Goal: Navigation & Orientation: Find specific page/section

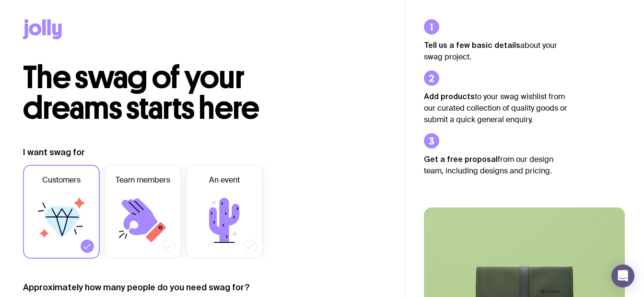
click at [46, 31] on icon at bounding box center [42, 29] width 39 height 20
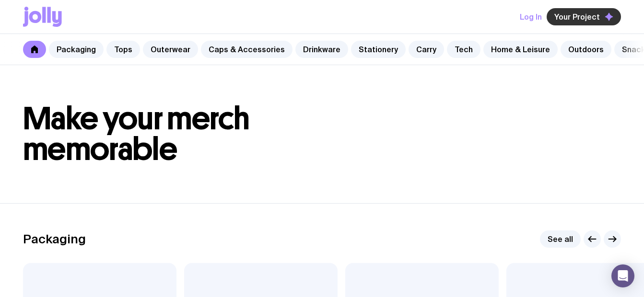
click at [567, 17] on span "Your Project" at bounding box center [577, 17] width 46 height 10
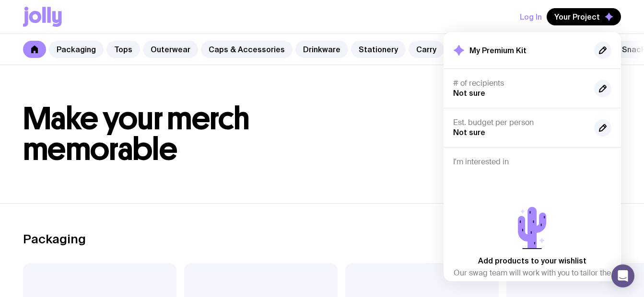
click at [354, 145] on h1 "Make your merch memorable" at bounding box center [322, 134] width 598 height 61
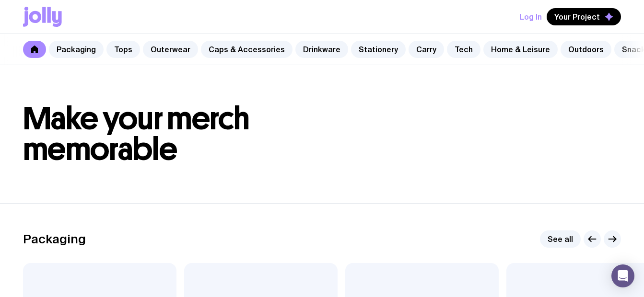
click at [530, 18] on button "Log In" at bounding box center [531, 16] width 22 height 17
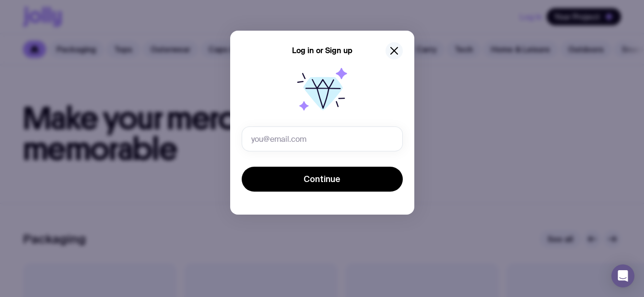
click at [393, 46] on icon "button" at bounding box center [394, 51] width 12 height 12
